Goal: Task Accomplishment & Management: Manage account settings

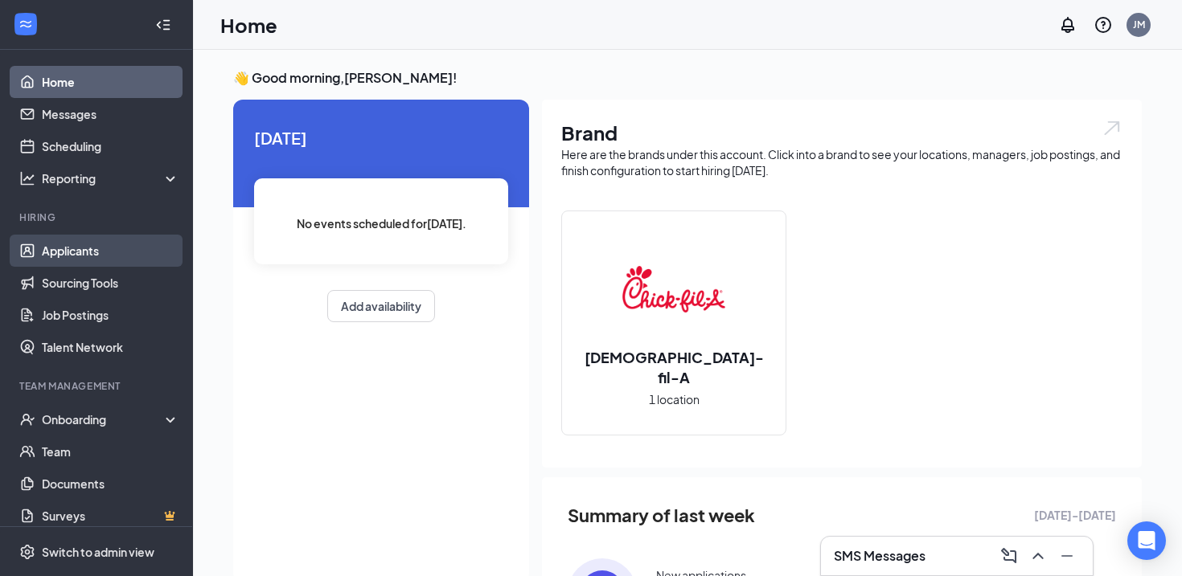
click at [92, 264] on link "Applicants" at bounding box center [110, 251] width 137 height 32
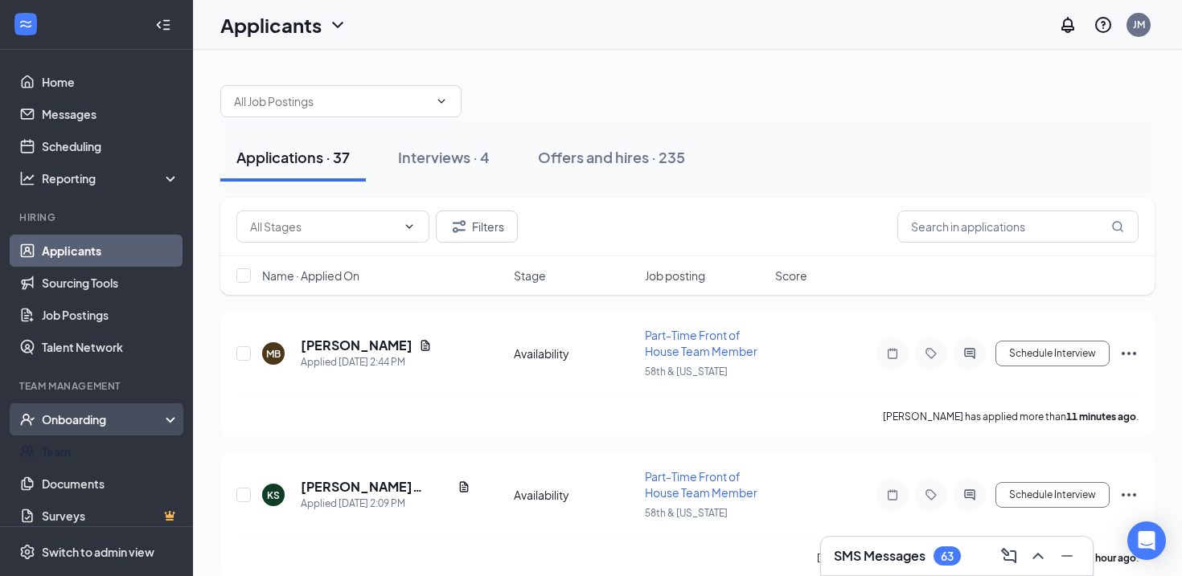
click at [111, 425] on div "Onboarding" at bounding box center [104, 420] width 124 height 16
click at [101, 447] on link "Overview" at bounding box center [110, 452] width 137 height 32
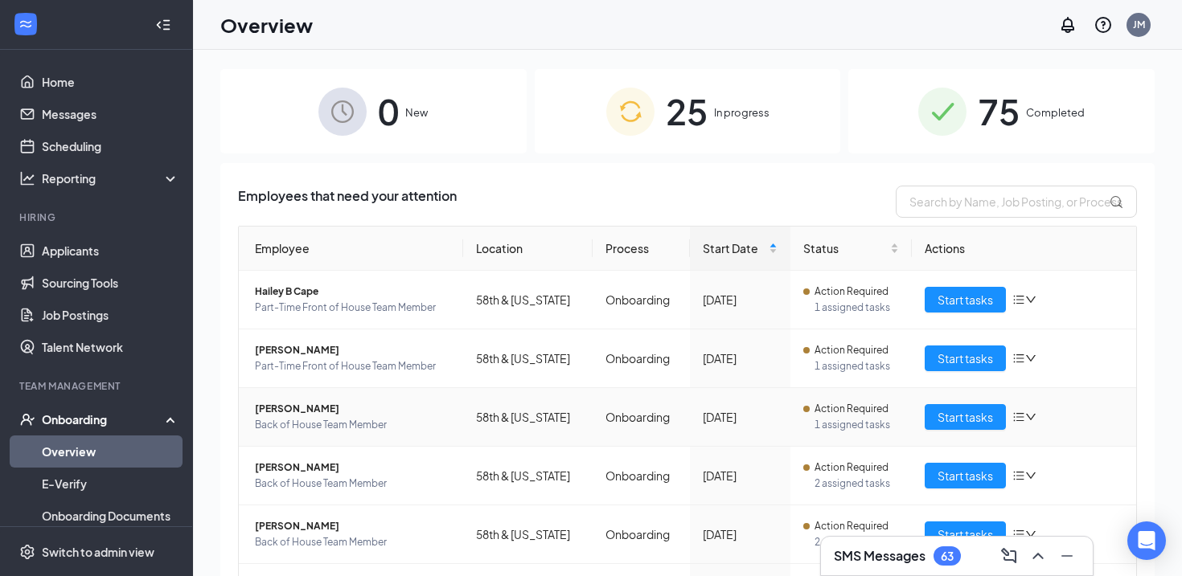
scroll to position [337, 0]
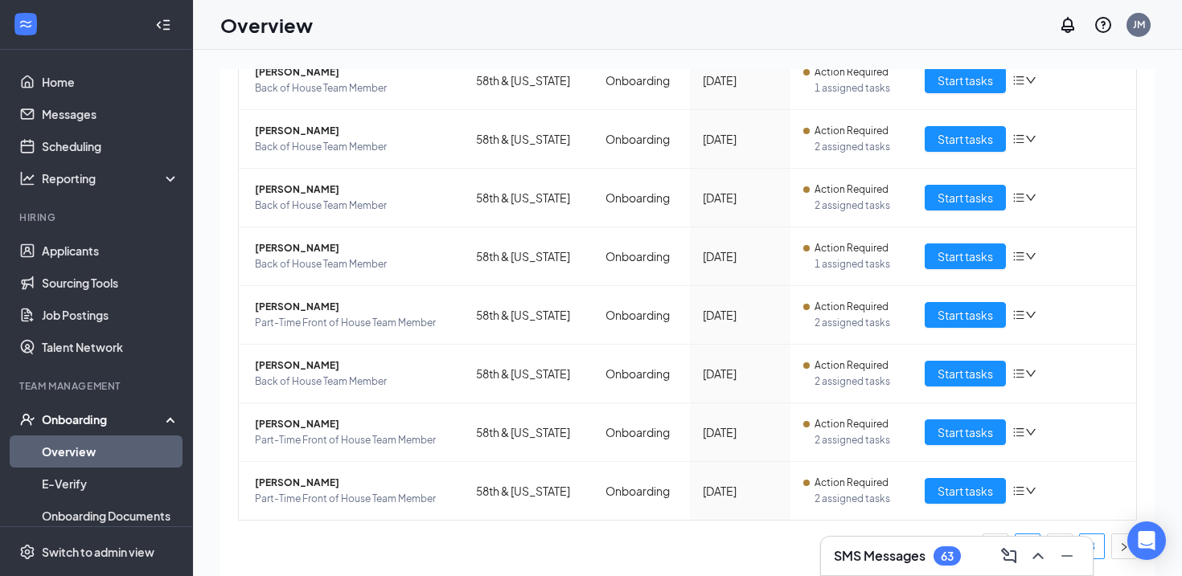
click at [1099, 548] on link "3" at bounding box center [1092, 547] width 24 height 24
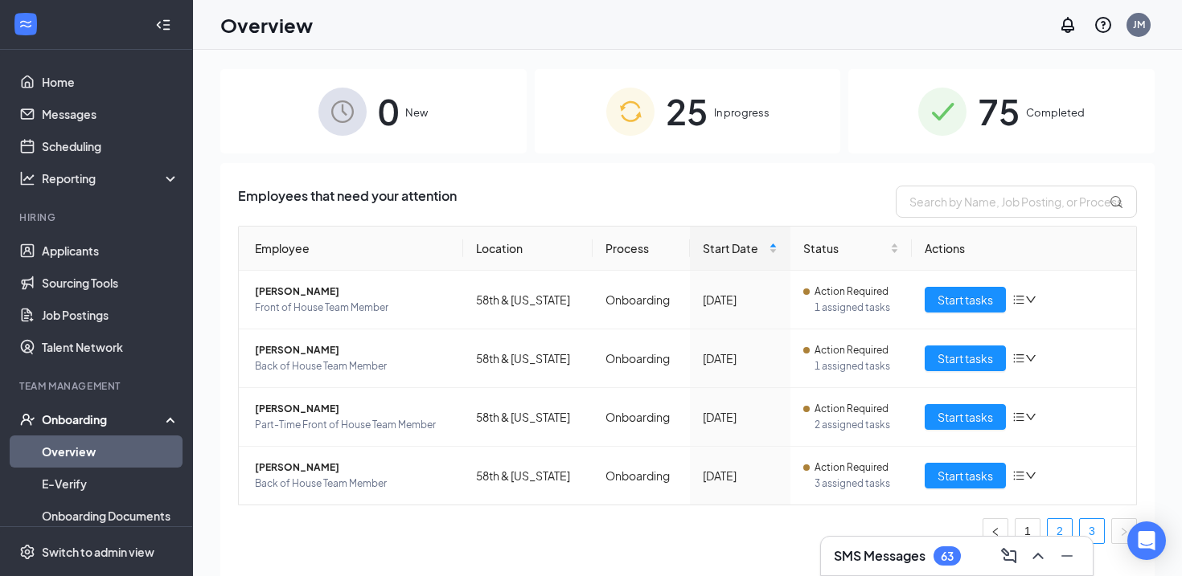
click at [1059, 522] on link "2" at bounding box center [1059, 531] width 24 height 24
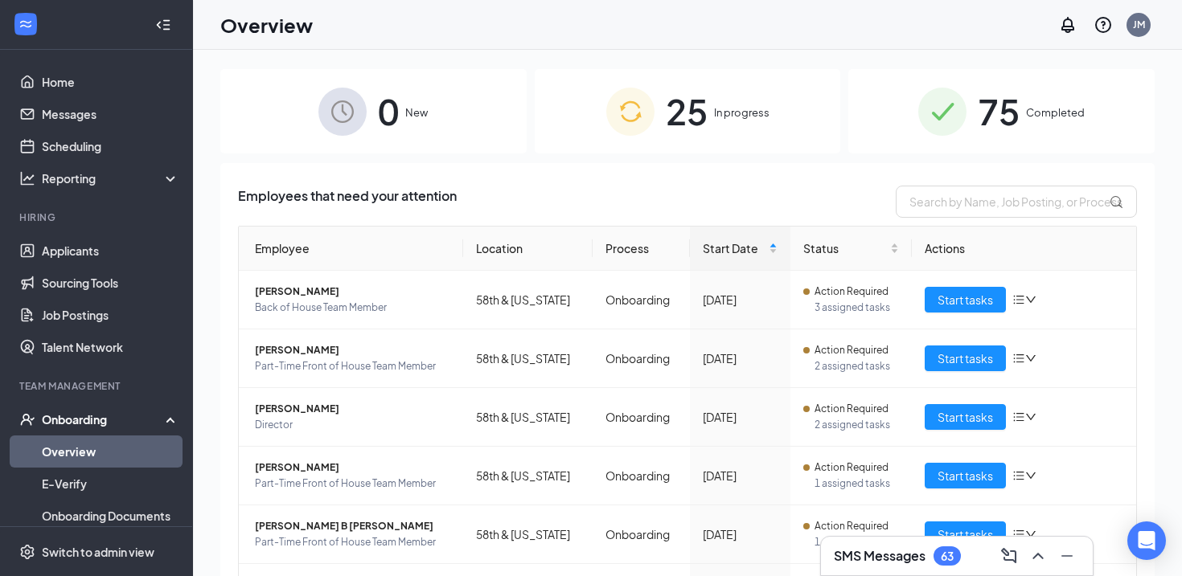
scroll to position [337, 0]
